Goal: Information Seeking & Learning: Understand process/instructions

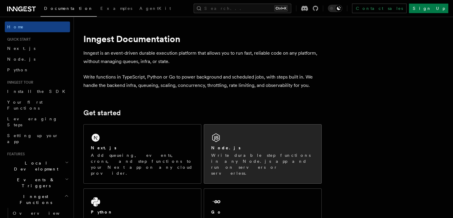
click at [239, 149] on div "Node.js" at bounding box center [262, 148] width 103 height 6
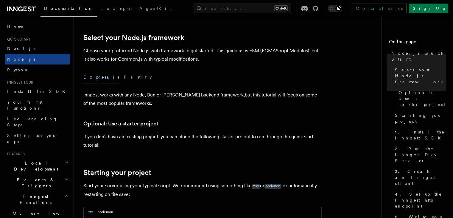
scroll to position [141, 0]
click at [124, 79] on button "Fastify" at bounding box center [138, 76] width 28 height 13
click at [95, 79] on button "Express.js" at bounding box center [101, 76] width 36 height 13
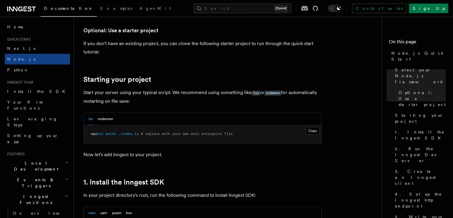
scroll to position [234, 0]
click at [175, 94] on p "Start your server using your typical script. We recommend using something like …" at bounding box center [202, 96] width 238 height 17
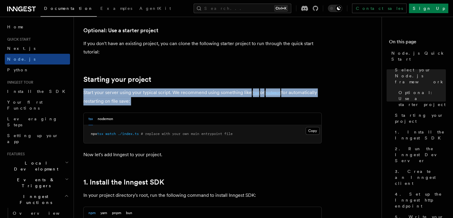
click at [175, 94] on p "Start your server using your typical script. We recommend using something like …" at bounding box center [202, 96] width 238 height 17
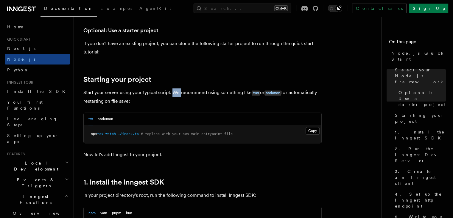
click at [175, 94] on p "Start your server using your typical script. We recommend using something like …" at bounding box center [202, 96] width 238 height 17
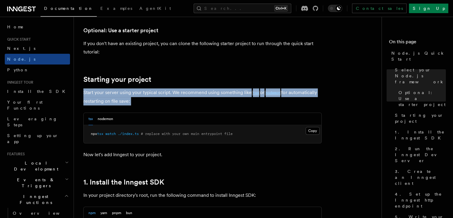
click at [175, 94] on p "Start your server using your typical script. We recommend using something like …" at bounding box center [202, 96] width 238 height 17
click at [169, 91] on p "Start your server using your typical script. We recommend using something like …" at bounding box center [202, 96] width 238 height 17
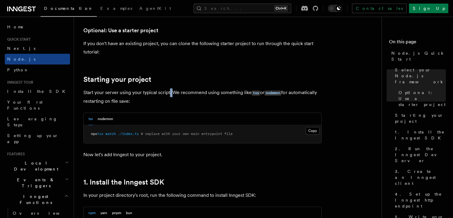
click at [169, 91] on p "Start your server using your typical script. We recommend using something like …" at bounding box center [202, 96] width 238 height 17
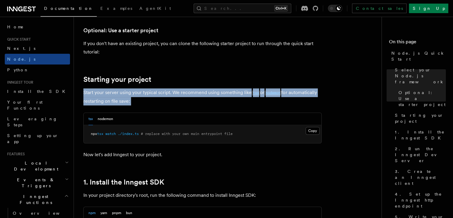
click at [169, 91] on p "Start your server using your typical script. We recommend using something like …" at bounding box center [202, 96] width 238 height 17
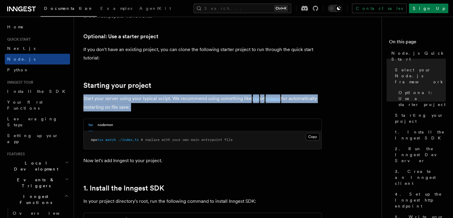
scroll to position [228, 0]
click at [107, 126] on button "nodemon" at bounding box center [105, 125] width 15 height 12
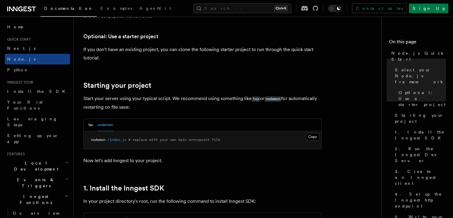
click at [96, 127] on div "tsx nodemon" at bounding box center [101, 125] width 25 height 12
click at [92, 124] on button "tsx" at bounding box center [91, 125] width 4 height 12
click at [102, 125] on button "nodemon" at bounding box center [105, 125] width 15 height 12
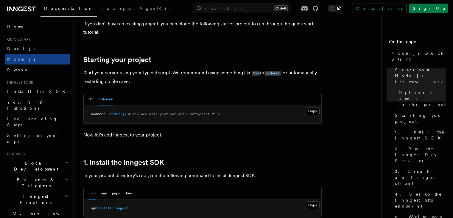
scroll to position [255, 0]
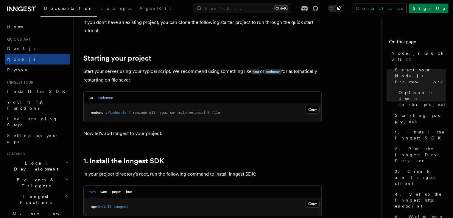
click at [103, 131] on p "Now let's add Inngest to your project." at bounding box center [202, 133] width 238 height 8
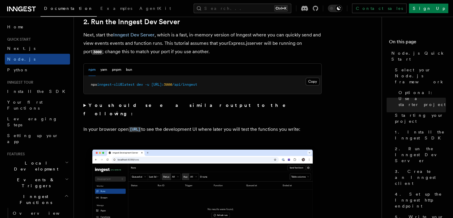
scroll to position [472, 0]
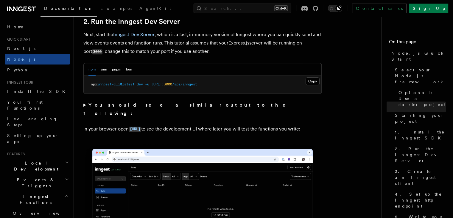
click at [85, 104] on summary "You should see a similar output to the following:" at bounding box center [202, 109] width 238 height 17
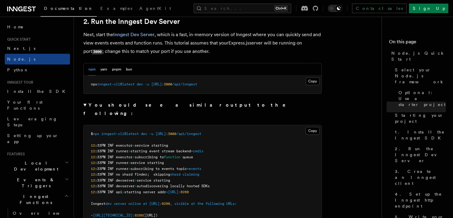
click at [85, 104] on summary "You should see a similar output to the following:" at bounding box center [202, 109] width 238 height 17
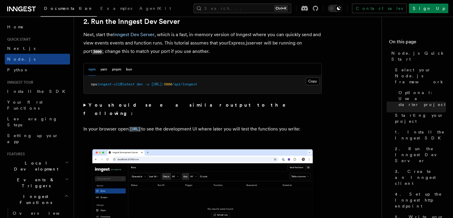
click at [85, 104] on summary "You should see a similar output to the following:" at bounding box center [202, 109] width 238 height 17
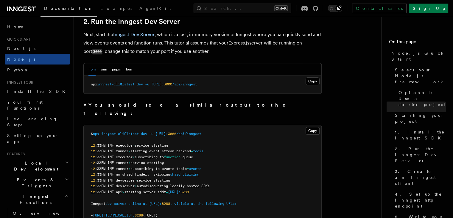
click at [85, 104] on summary "You should see a similar output to the following:" at bounding box center [202, 109] width 238 height 17
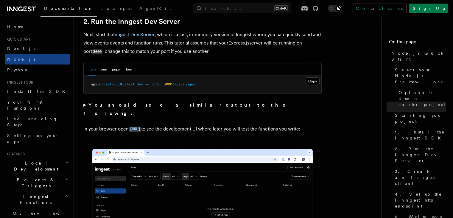
click at [85, 104] on summary "You should see a similar output to the following:" at bounding box center [202, 109] width 238 height 17
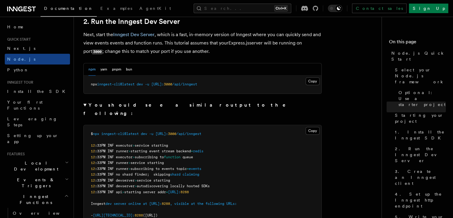
click at [85, 104] on summary "You should see a similar output to the following:" at bounding box center [202, 109] width 238 height 17
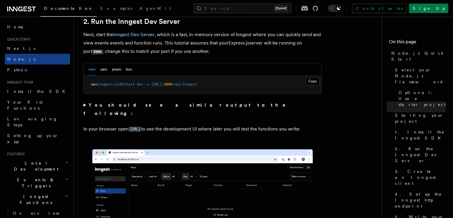
click at [85, 104] on summary "You should see a similar output to the following:" at bounding box center [202, 109] width 238 height 17
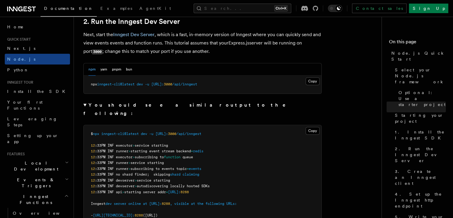
click at [85, 104] on summary "You should see a similar output to the following:" at bounding box center [202, 109] width 238 height 17
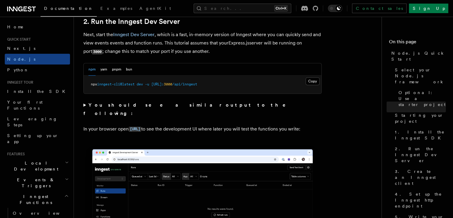
click at [111, 125] on p "In your browser open [URL] to see the development UI where later you will test …" at bounding box center [202, 129] width 238 height 9
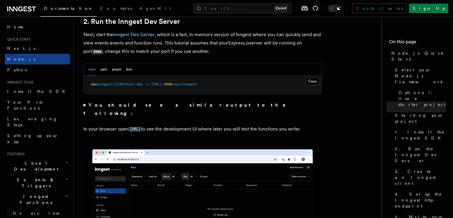
click at [111, 125] on p "In your browser open [URL] to see the development UI where later you will test …" at bounding box center [202, 129] width 238 height 9
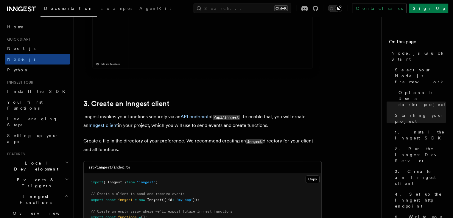
scroll to position [685, 0]
click at [100, 117] on p "Inngest invokes your functions securely via an API endpoint at /api/inngest . T…" at bounding box center [202, 119] width 238 height 17
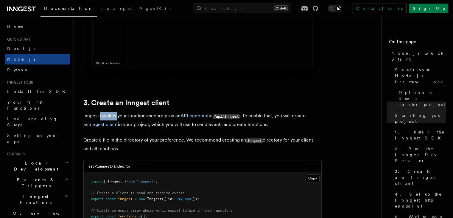
click at [100, 117] on p "Inngest invokes your functions securely via an API endpoint at /api/inngest . T…" at bounding box center [202, 119] width 238 height 17
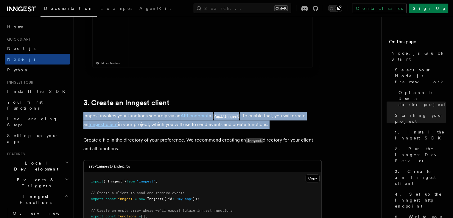
click at [100, 117] on p "Inngest invokes your functions securely via an API endpoint at /api/inngest . T…" at bounding box center [202, 119] width 238 height 17
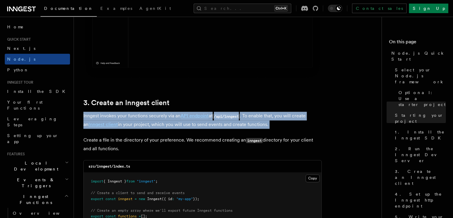
click at [100, 117] on p "Inngest invokes your functions securely via an API endpoint at /api/inngest . T…" at bounding box center [202, 119] width 238 height 17
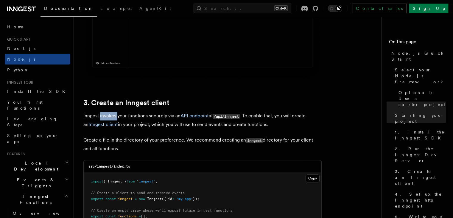
click at [100, 117] on p "Inngest invokes your functions securely via an API endpoint at /api/inngest . T…" at bounding box center [202, 119] width 238 height 17
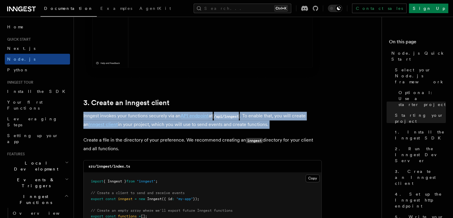
click at [100, 117] on p "Inngest invokes your functions securely via an API endpoint at /api/inngest . T…" at bounding box center [202, 119] width 238 height 17
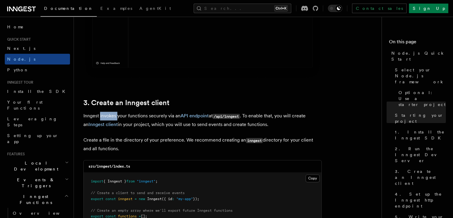
click at [100, 117] on p "Inngest invokes your functions securely via an API endpoint at /api/inngest . T…" at bounding box center [202, 119] width 238 height 17
click at [138, 118] on p "Inngest invokes your functions securely via an API endpoint at /api/inngest . T…" at bounding box center [202, 119] width 238 height 17
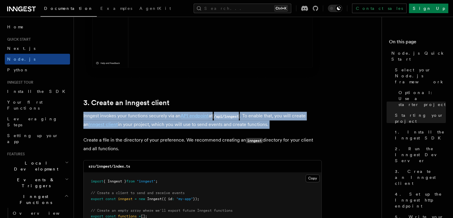
click at [138, 118] on p "Inngest invokes your functions securely via an API endpoint at /api/inngest . T…" at bounding box center [202, 119] width 238 height 17
